Goal: Task Accomplishment & Management: Use online tool/utility

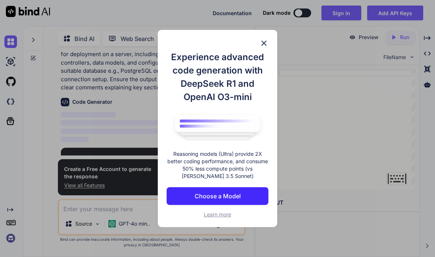
scroll to position [53, 0]
type textarea "x"
click at [265, 45] on img at bounding box center [264, 43] width 9 height 9
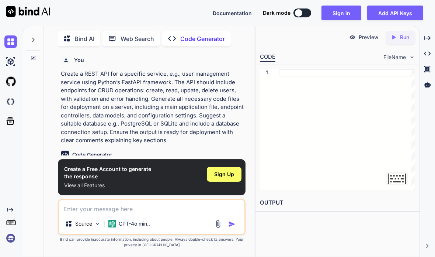
scroll to position [0, 0]
click at [223, 171] on span "Sign Up" at bounding box center [224, 173] width 20 height 7
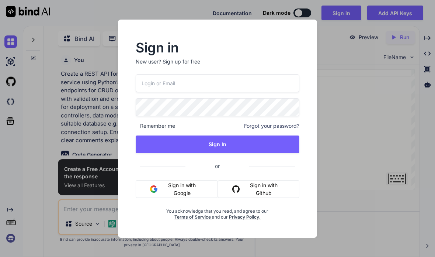
click at [182, 190] on button "Sign in with Google" at bounding box center [177, 189] width 83 height 18
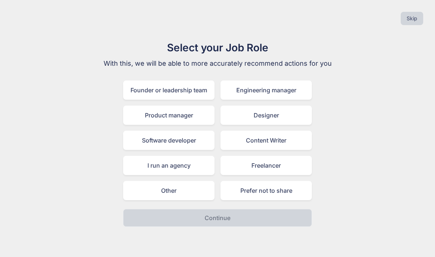
click at [276, 187] on div "Prefer not to share" at bounding box center [265, 190] width 91 height 19
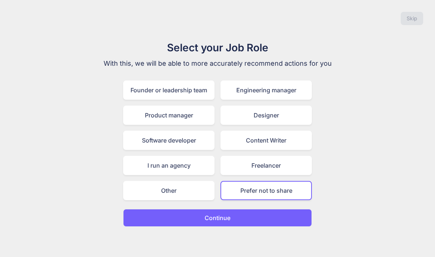
click at [261, 220] on button "Continue" at bounding box center [217, 218] width 189 height 18
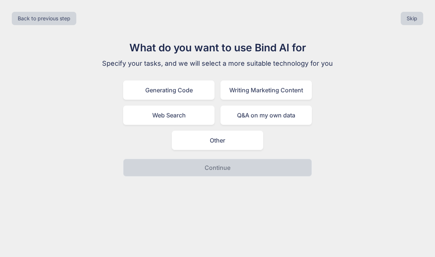
click at [153, 86] on div "Generating Code" at bounding box center [168, 89] width 91 height 19
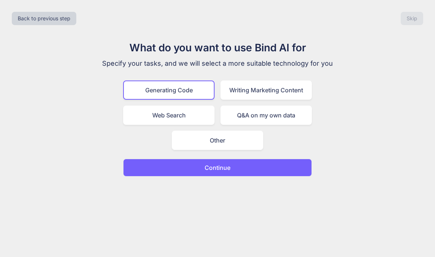
click at [235, 167] on button "Continue" at bounding box center [217, 168] width 189 height 18
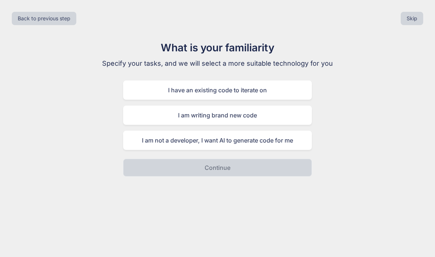
click at [268, 139] on div "I am not a developer, I want AI to generate code for me" at bounding box center [217, 139] width 189 height 19
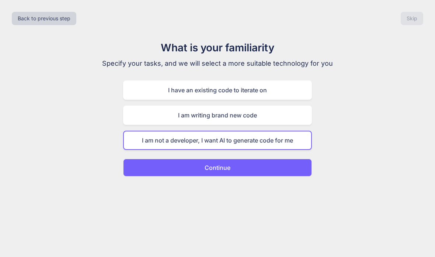
click at [250, 174] on button "Continue" at bounding box center [217, 168] width 189 height 18
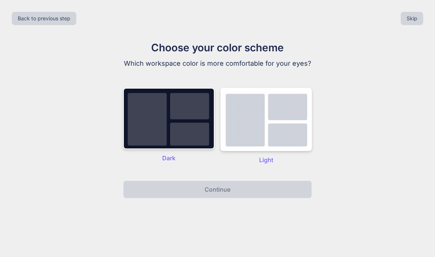
click at [283, 132] on img at bounding box center [265, 119] width 91 height 63
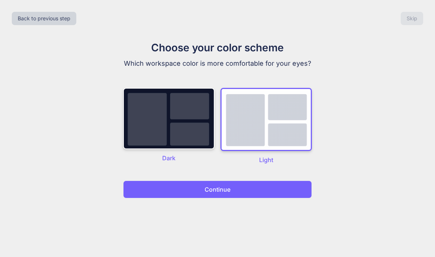
click at [185, 136] on img at bounding box center [168, 118] width 91 height 61
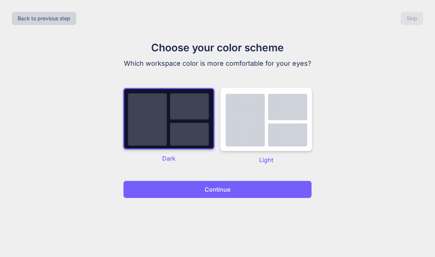
click at [216, 185] on p "Continue" at bounding box center [218, 189] width 26 height 9
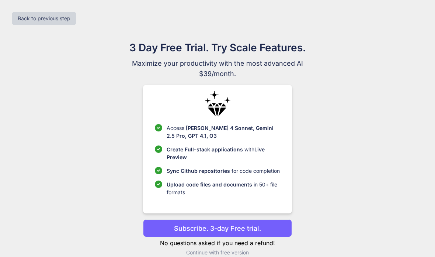
click at [220, 256] on html "x Back to previous step 3 Day Free Trial. Try Scale Features. Maximize your pro…" at bounding box center [217, 134] width 435 height 268
click at [217, 256] on html "x Back to previous step 3 Day Free Trial. Try Scale Features. Maximize your pro…" at bounding box center [217, 134] width 435 height 268
click at [216, 256] on html "x Back to previous step 3 Day Free Trial. Try Scale Features. Maximize your pro…" at bounding box center [217, 134] width 435 height 268
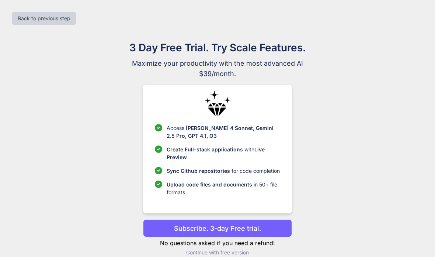
click at [210, 256] on html "x Back to previous step 3 Day Free Trial. Try Scale Features. Maximize your pro…" at bounding box center [217, 134] width 435 height 268
click at [217, 256] on html "x Back to previous step 3 Day Free Trial. Try Scale Features. Maximize your pro…" at bounding box center [217, 134] width 435 height 268
click at [227, 256] on html "x Back to previous step 3 Day Free Trial. Try Scale Features. Maximize your pro…" at bounding box center [217, 134] width 435 height 268
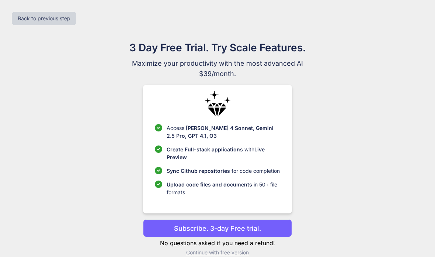
click at [227, 256] on html "x Back to previous step 3 Day Free Trial. Try Scale Features. Maximize your pro…" at bounding box center [217, 134] width 435 height 268
click at [236, 256] on html "x Back to previous step 3 Day Free Trial. Try Scale Features. Maximize your pro…" at bounding box center [217, 134] width 435 height 268
click at [239, 256] on html "x Back to previous step 3 Day Free Trial. Try Scale Features. Maximize your pro…" at bounding box center [217, 134] width 435 height 268
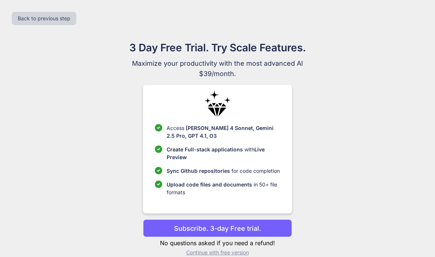
click at [239, 256] on html "x Back to previous step 3 Day Free Trial. Try Scale Features. Maximize your pro…" at bounding box center [217, 134] width 435 height 268
click at [229, 256] on html "x Back to previous step 3 Day Free Trial. Try Scale Features. Maximize your pro…" at bounding box center [217, 134] width 435 height 268
click at [210, 256] on html "x Back to previous step 3 Day Free Trial. Try Scale Features. Maximize your pro…" at bounding box center [217, 134] width 435 height 268
click at [235, 256] on html "x Back to previous step 3 Day Free Trial. Try Scale Features. Maximize your pro…" at bounding box center [217, 134] width 435 height 268
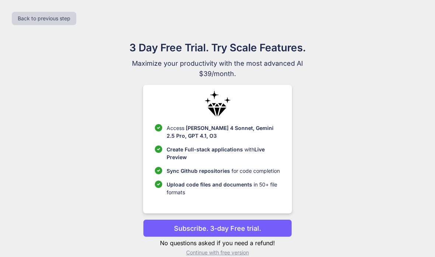
click at [221, 256] on html "x Back to previous step 3 Day Free Trial. Try Scale Features. Maximize your pro…" at bounding box center [217, 134] width 435 height 268
click at [207, 247] on p "No questions asked if you need a refund!" at bounding box center [217, 242] width 149 height 9
click at [194, 237] on button "Subscribe. 3-day Free trial." at bounding box center [217, 228] width 149 height 18
click at [196, 247] on p "No questions asked if you need a refund!" at bounding box center [217, 242] width 149 height 9
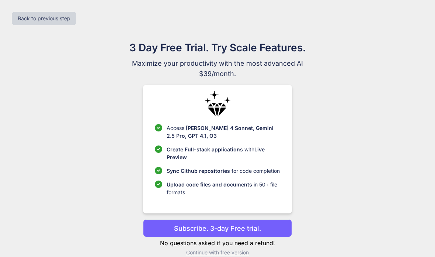
click at [178, 237] on button "Subscribe. 3-day Free trial." at bounding box center [217, 228] width 149 height 18
click at [181, 247] on p "No questions asked if you need a refund!" at bounding box center [217, 242] width 149 height 9
click at [199, 247] on p "No questions asked if you need a refund!" at bounding box center [217, 242] width 149 height 9
click at [222, 247] on p "No questions asked if you need a refund!" at bounding box center [217, 242] width 149 height 9
click at [238, 256] on html "x Back to previous step 3 Day Free Trial. Try Scale Features. Maximize your pro…" at bounding box center [217, 134] width 435 height 268
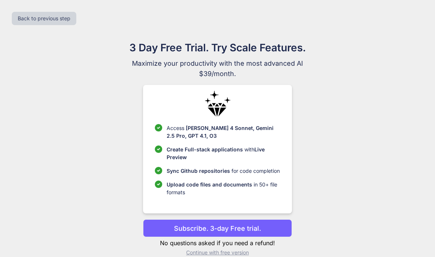
click at [238, 256] on html "x Back to previous step 3 Day Free Trial. Try Scale Features. Maximize your pro…" at bounding box center [217, 134] width 435 height 268
click at [218, 256] on html "x Back to previous step 3 Day Free Trial. Try Scale Features. Maximize your pro…" at bounding box center [217, 134] width 435 height 268
click at [242, 256] on html "x Back to previous step 3 Day Free Trial. Try Scale Features. Maximize your pro…" at bounding box center [217, 134] width 435 height 268
click at [328, 254] on div "3 Day Free Trial. Try Scale Features. Maximize your productivity with the most …" at bounding box center [217, 151] width 330 height 222
click at [254, 236] on button "Subscribe. 3-day Free trial." at bounding box center [217, 228] width 149 height 18
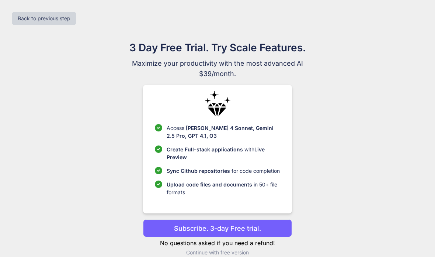
scroll to position [29, 0]
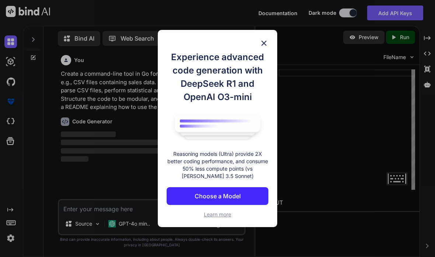
scroll to position [29, 0]
click at [265, 71] on h1 "Experience advanced code generation with DeepSeek R1 and OpenAI O3-mini" at bounding box center [218, 77] width 102 height 53
click at [263, 75] on h1 "Experience advanced code generation with DeepSeek R1 and OpenAI O3-mini" at bounding box center [218, 77] width 102 height 53
click at [264, 68] on h1 "Experience advanced code generation with DeepSeek R1 and OpenAI O3-mini" at bounding box center [218, 77] width 102 height 53
click at [262, 69] on h1 "Experience advanced code generation with DeepSeek R1 and OpenAI O3-mini" at bounding box center [218, 77] width 102 height 53
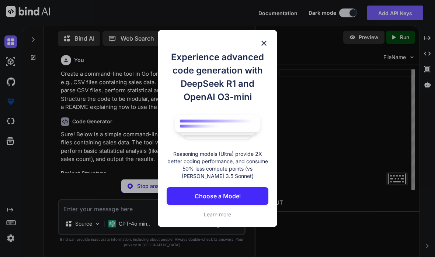
click at [262, 72] on h1 "Experience advanced code generation with DeepSeek R1 and OpenAI O3-mini" at bounding box center [218, 77] width 102 height 53
click at [263, 72] on h1 "Experience advanced code generation with DeepSeek R1 and OpenAI O3-mini" at bounding box center [218, 77] width 102 height 53
click at [332, 108] on div "Experience advanced code generation with DeepSeek R1 and OpenAI O3-mini Reasoni…" at bounding box center [217, 128] width 435 height 257
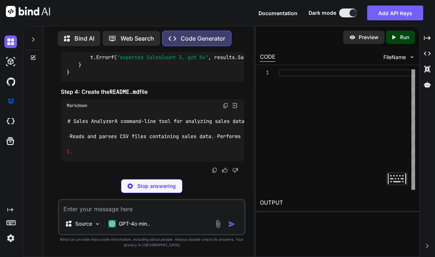
scroll to position [1122, 0]
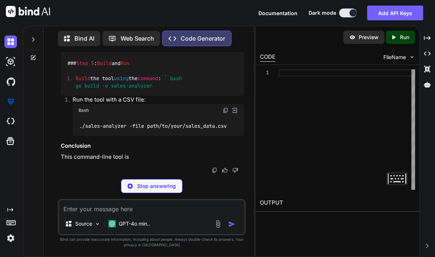
type textarea "x"
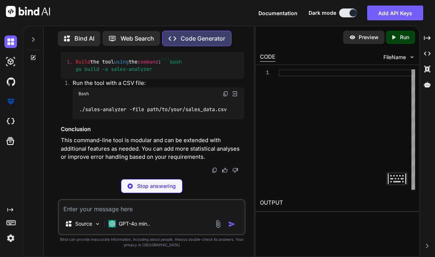
type textarea "├── main.go ├── analyzer/ │ ├── analyzer.go │ └── analyzer_test.go ├── README.md"
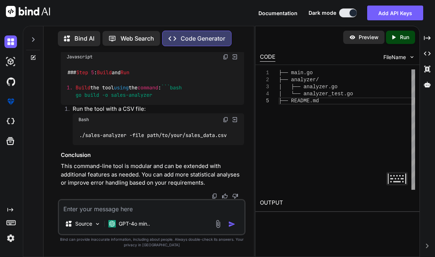
scroll to position [1754, 0]
click at [392, 35] on icon "Created with Pixso." at bounding box center [393, 37] width 7 height 7
type textarea "x"
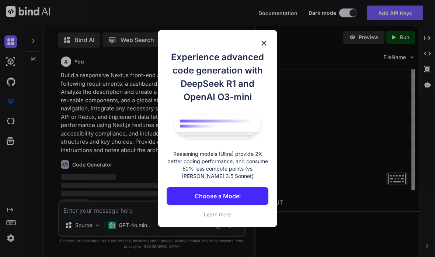
scroll to position [1, 0]
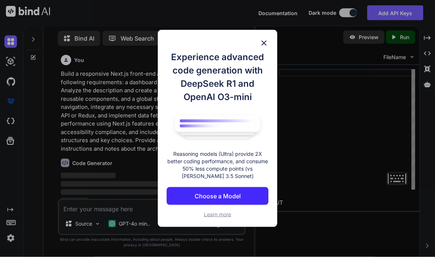
click at [266, 27] on div "Experience advanced code generation with DeepSeek R1 and OpenAI O3-mini Reasoni…" at bounding box center [217, 128] width 435 height 257
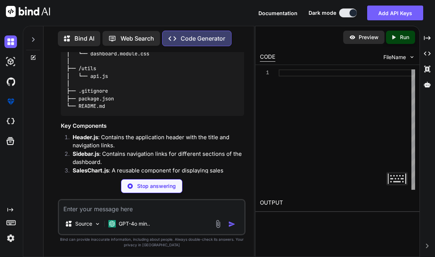
scroll to position [377, 0]
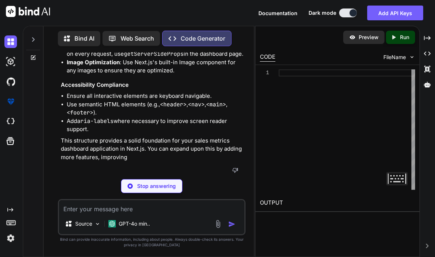
type textarea "x"
type textarea "└── README.md"
type textarea "x"
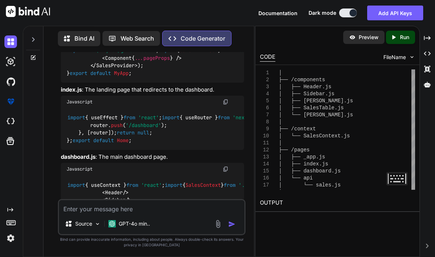
scroll to position [735, 0]
